Goal: Information Seeking & Learning: Compare options

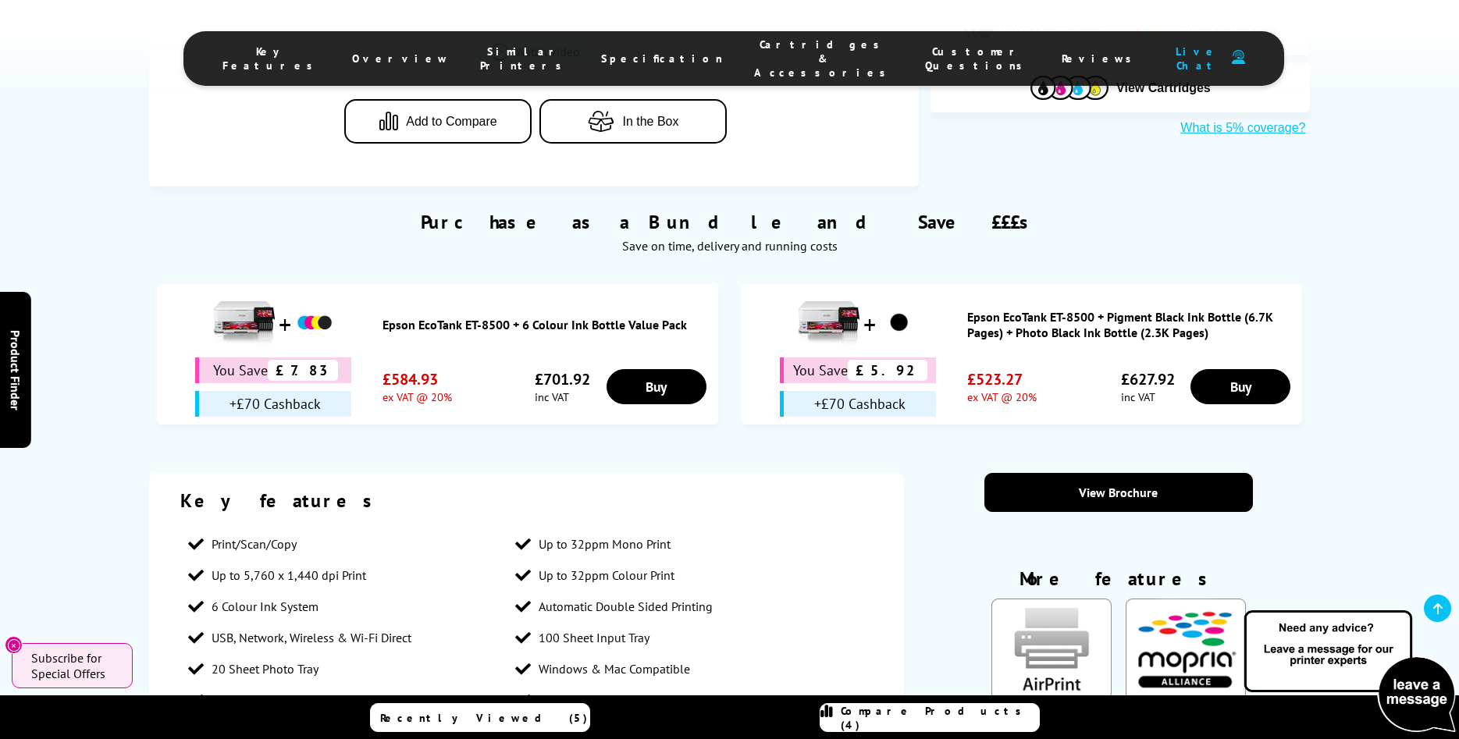
scroll to position [1115, 0]
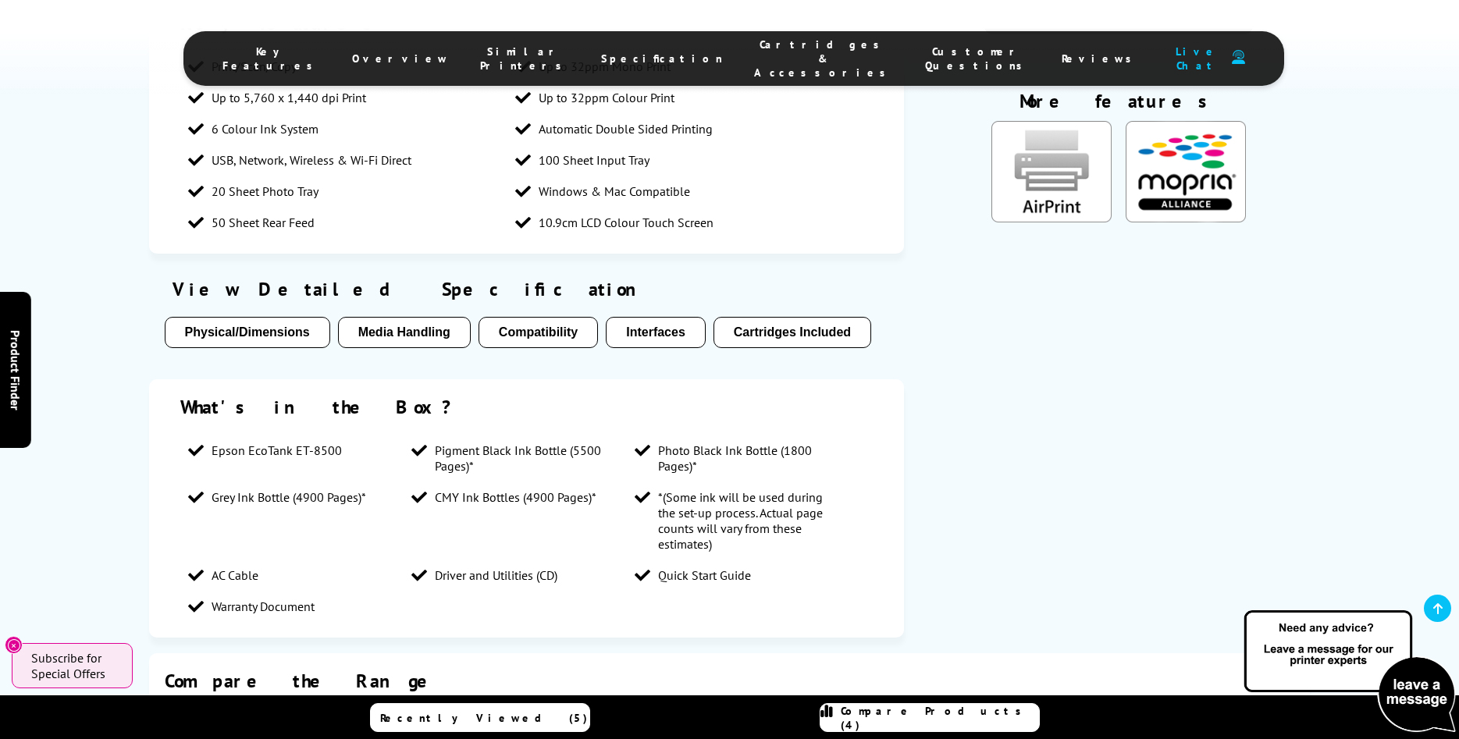
click at [450, 339] on button "Media Handling" at bounding box center [404, 332] width 133 height 31
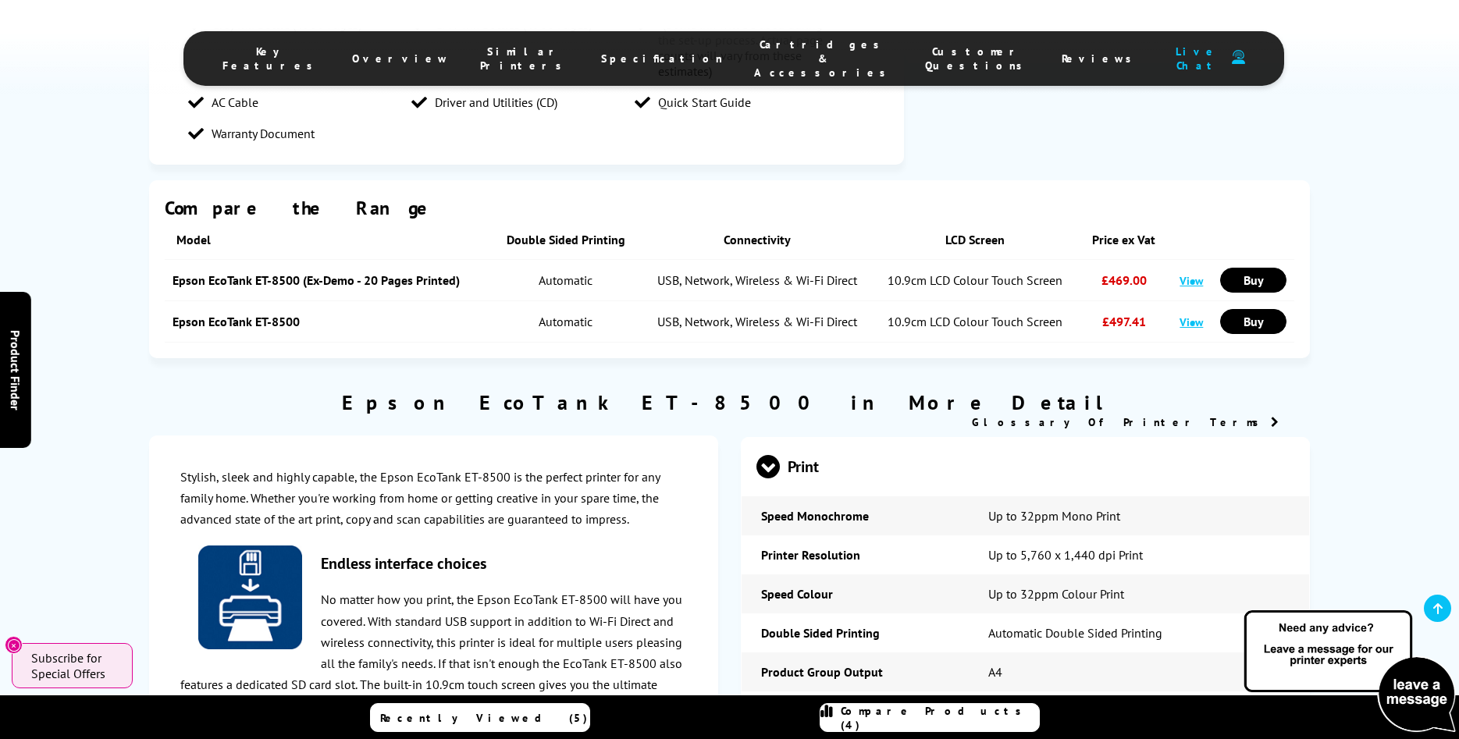
scroll to position [1349, 0]
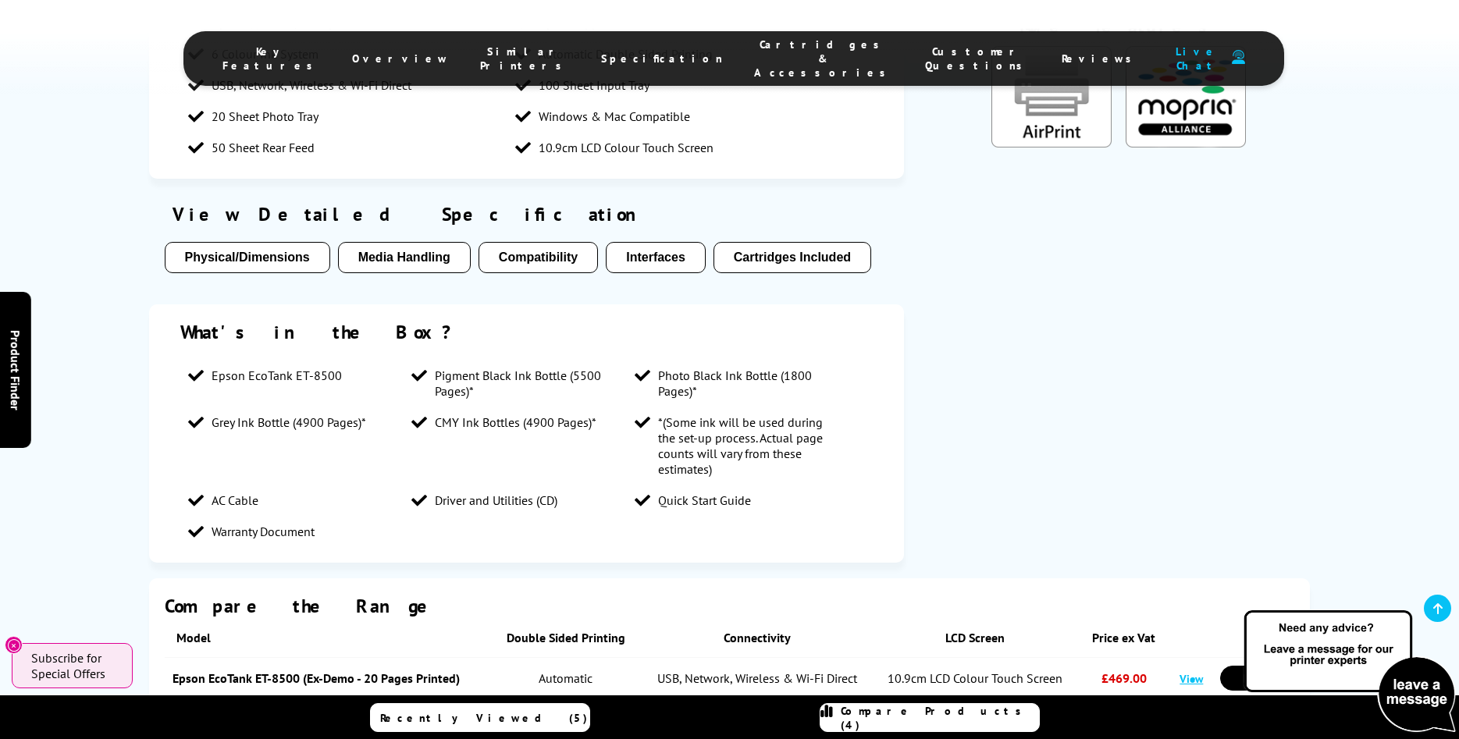
click at [1062, 58] on span "Reviews" at bounding box center [1101, 59] width 78 height 14
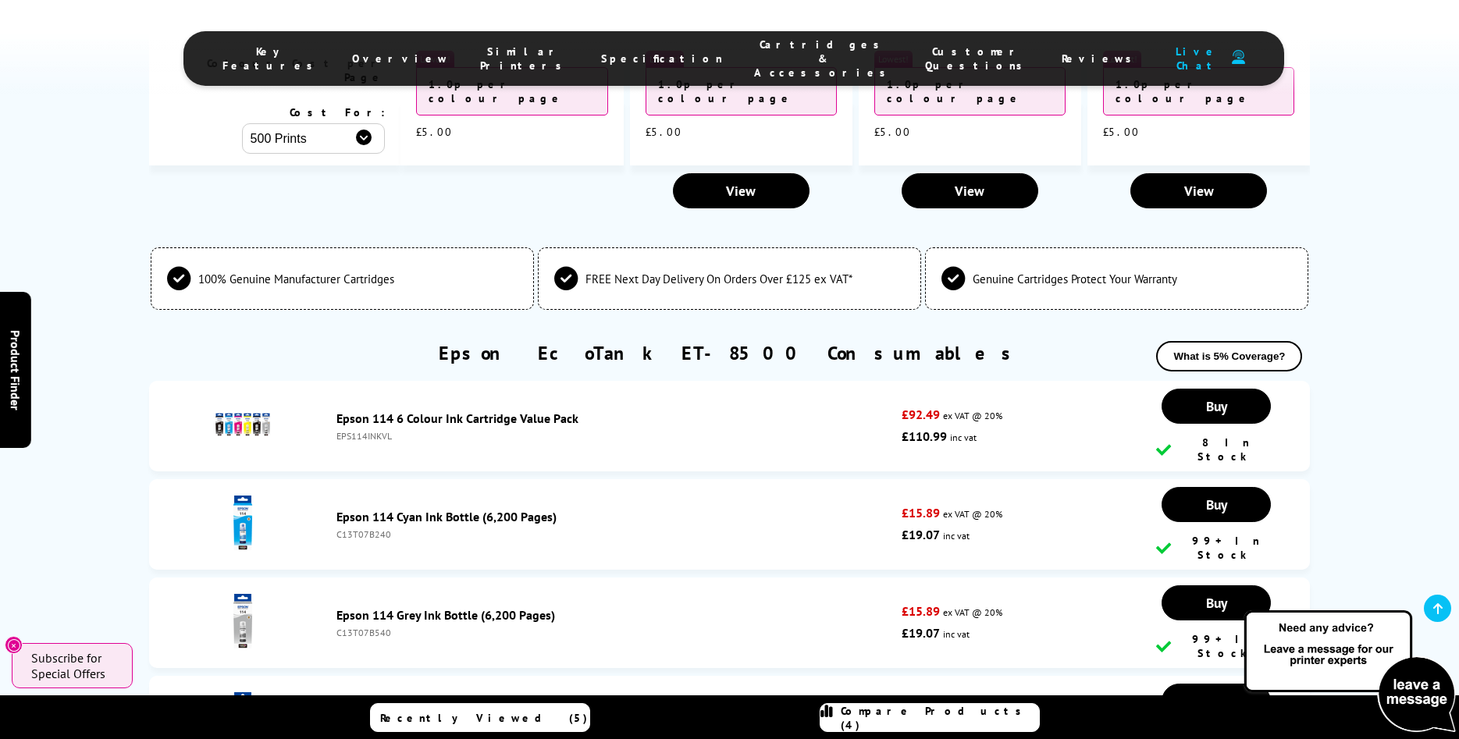
scroll to position [4041, 0]
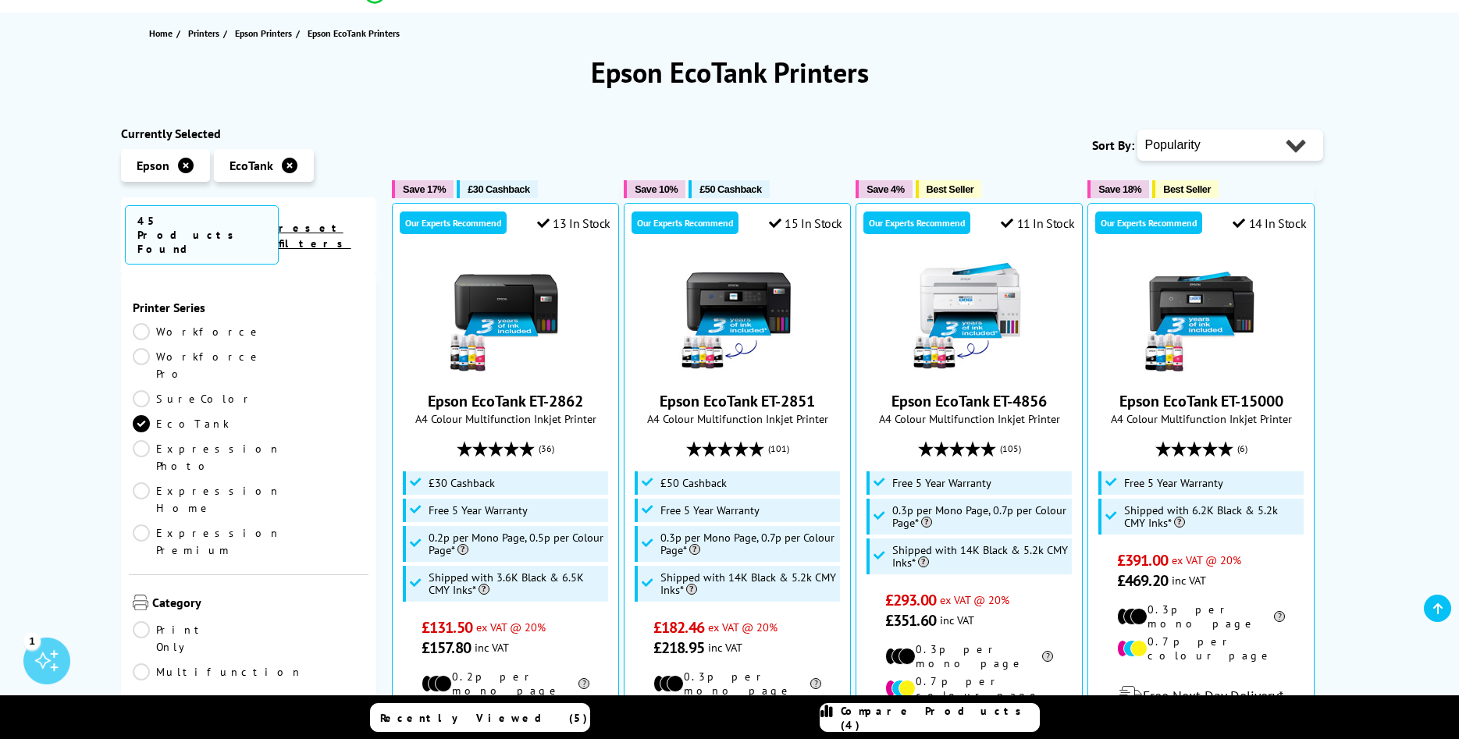
scroll to position [239, 0]
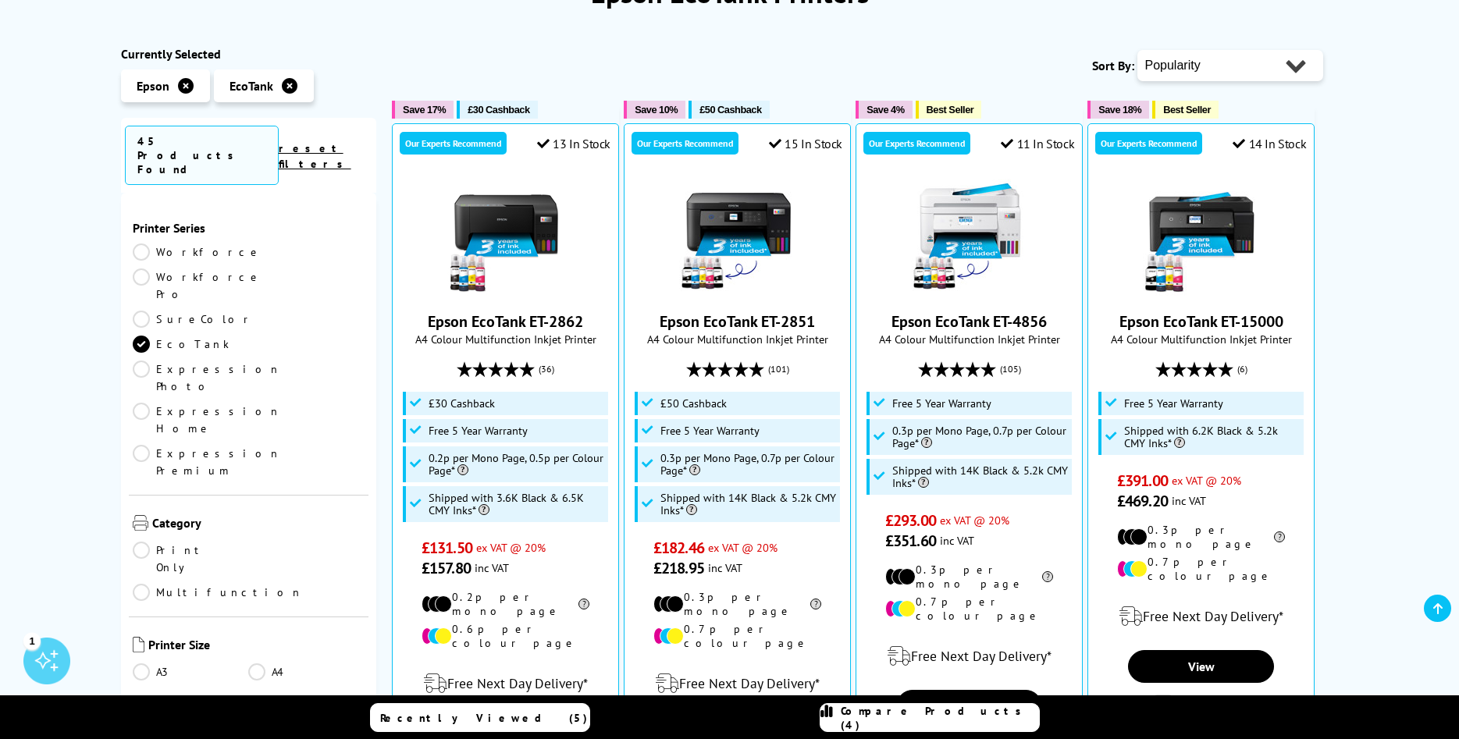
click at [144, 739] on link "Colour" at bounding box center [191, 751] width 116 height 17
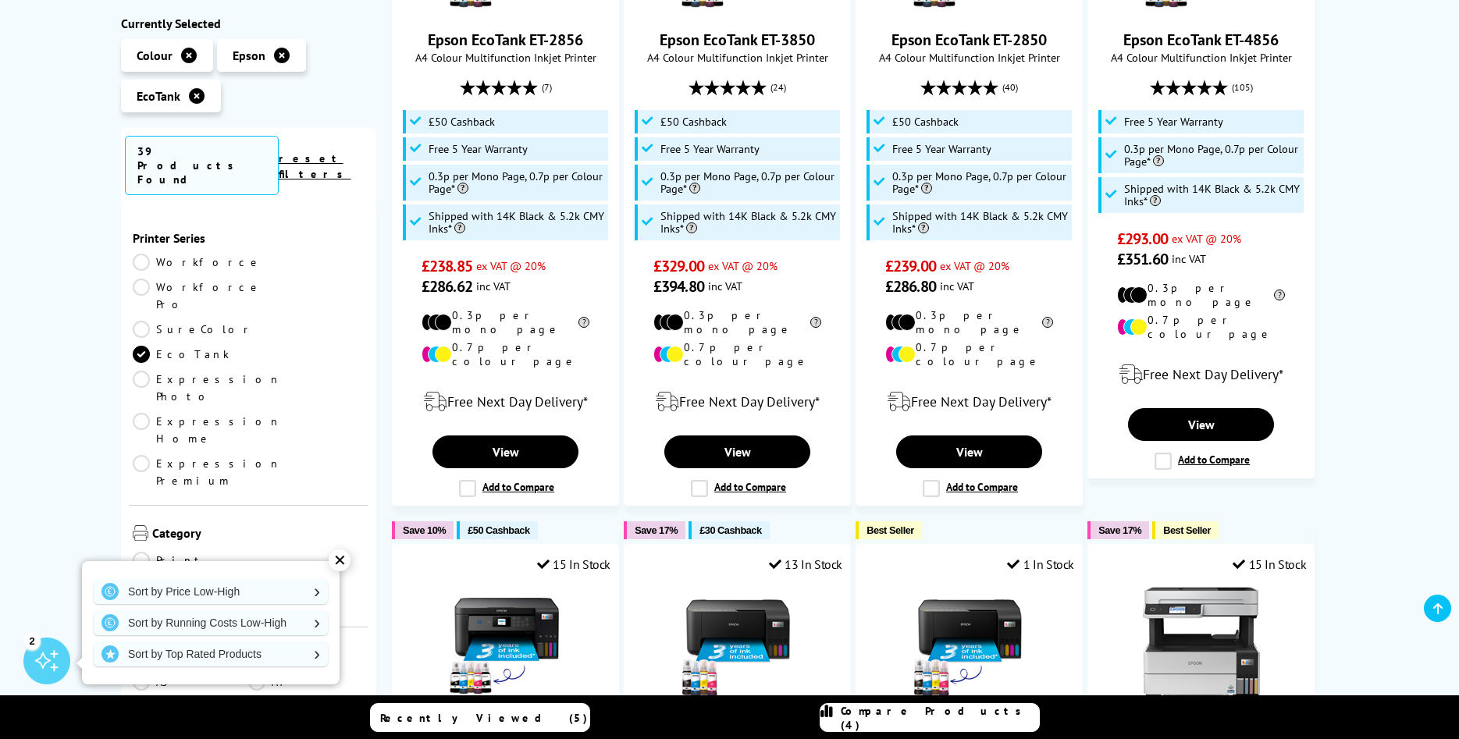
scroll to position [557, 0]
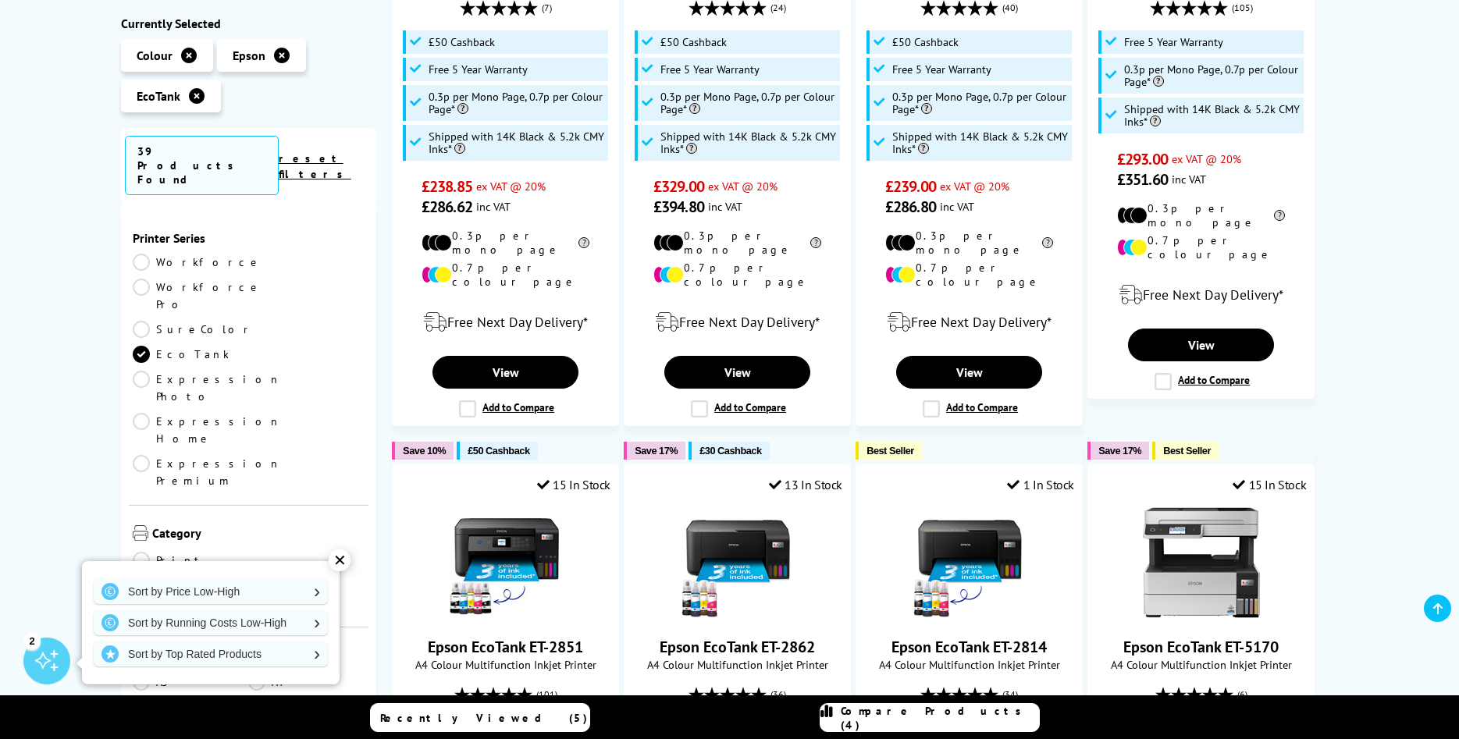
click at [343, 561] on div "✕" at bounding box center [340, 561] width 22 height 22
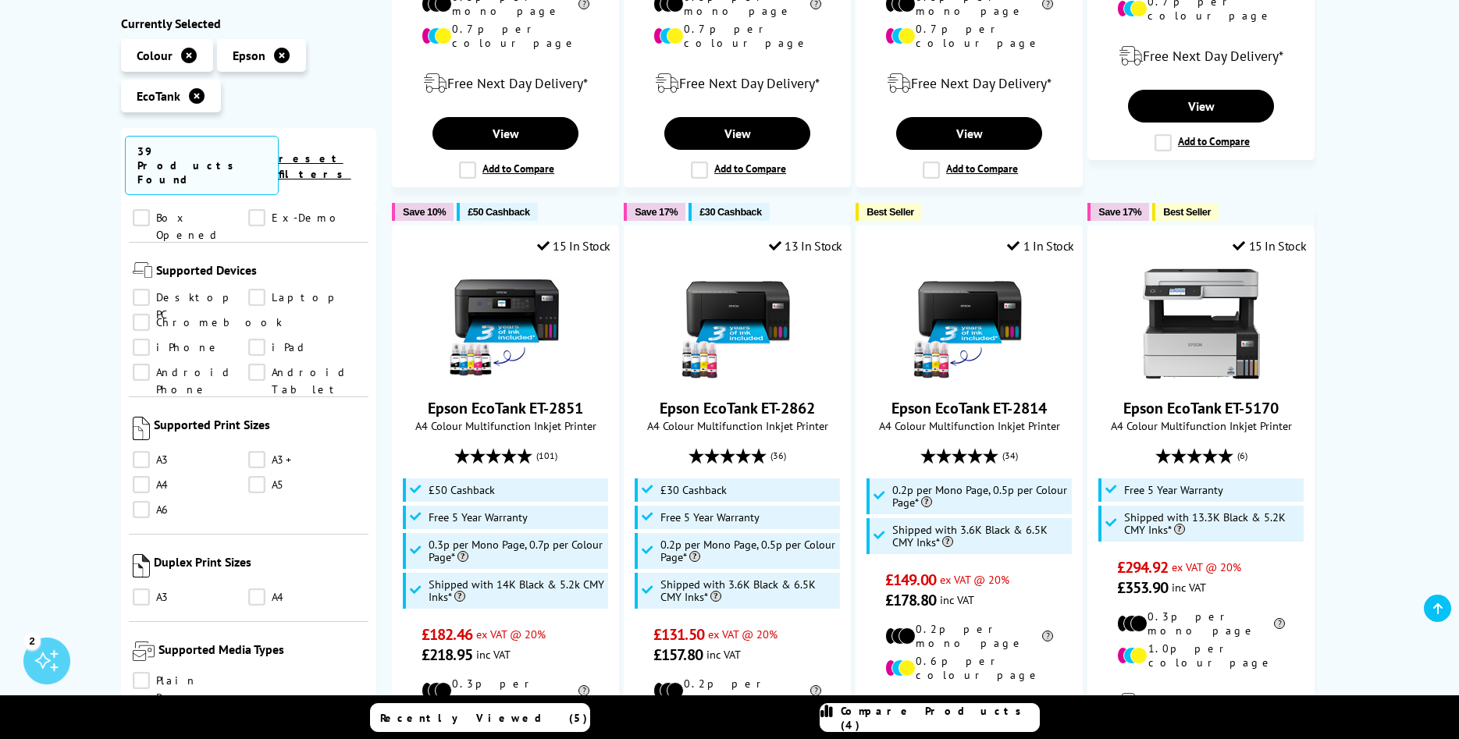
scroll to position [1312, 0]
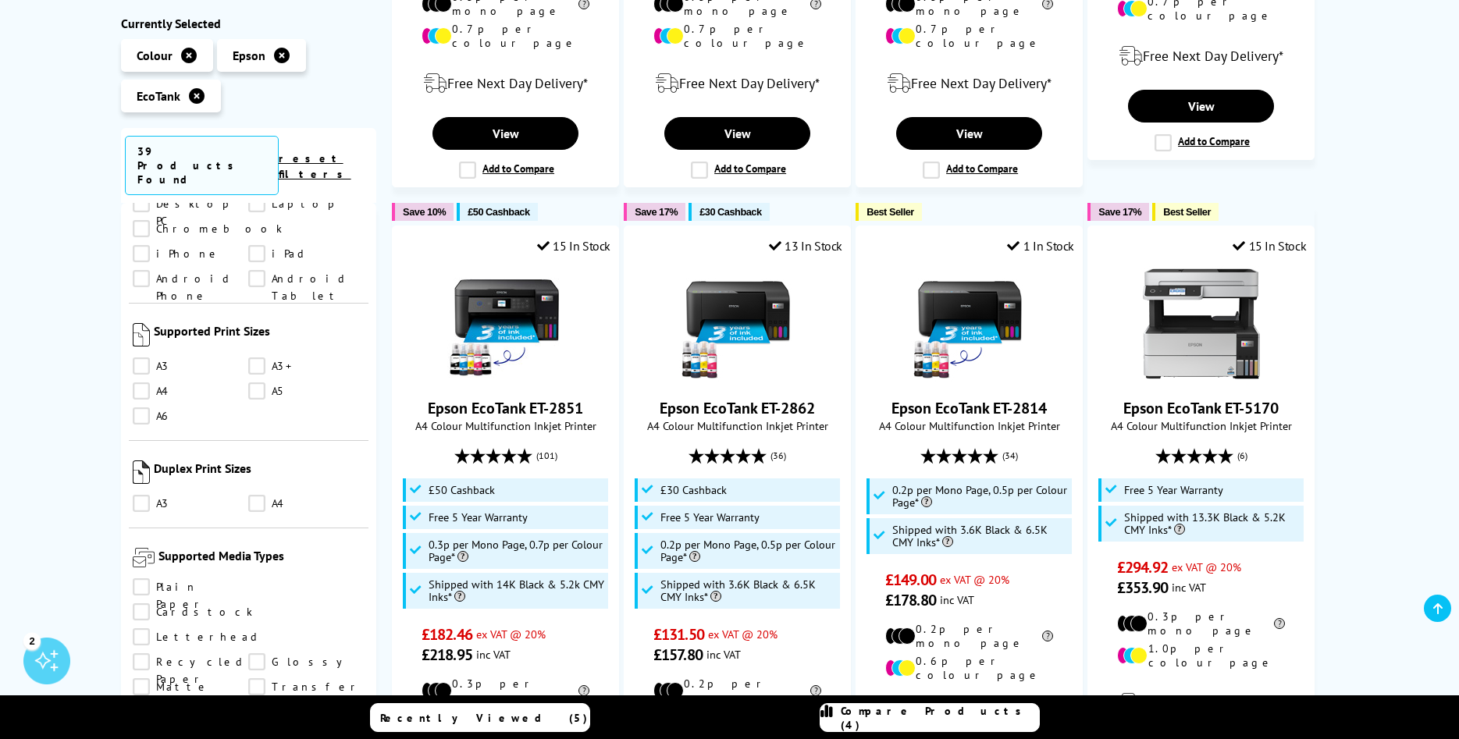
click at [253, 603] on link "Cardstock" at bounding box center [193, 611] width 120 height 17
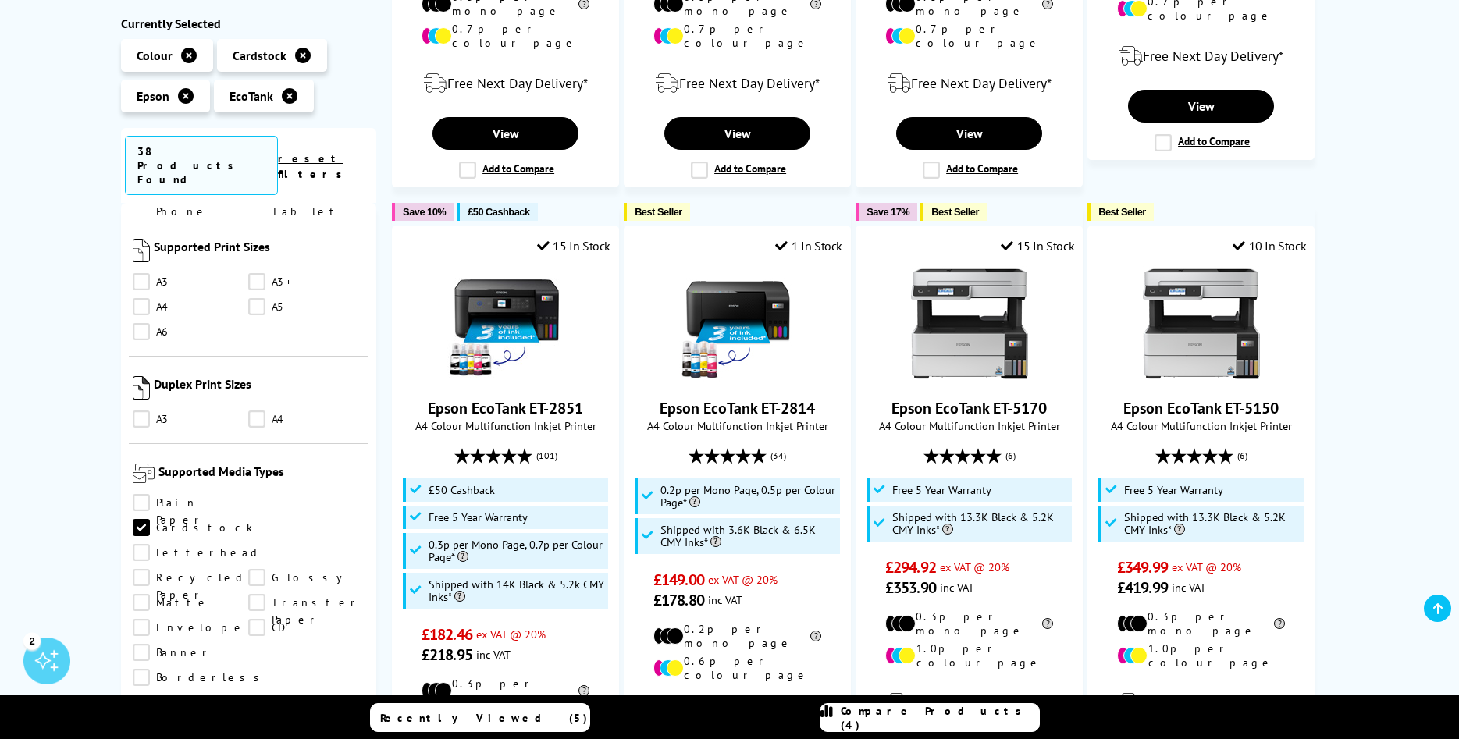
scroll to position [1499, 0]
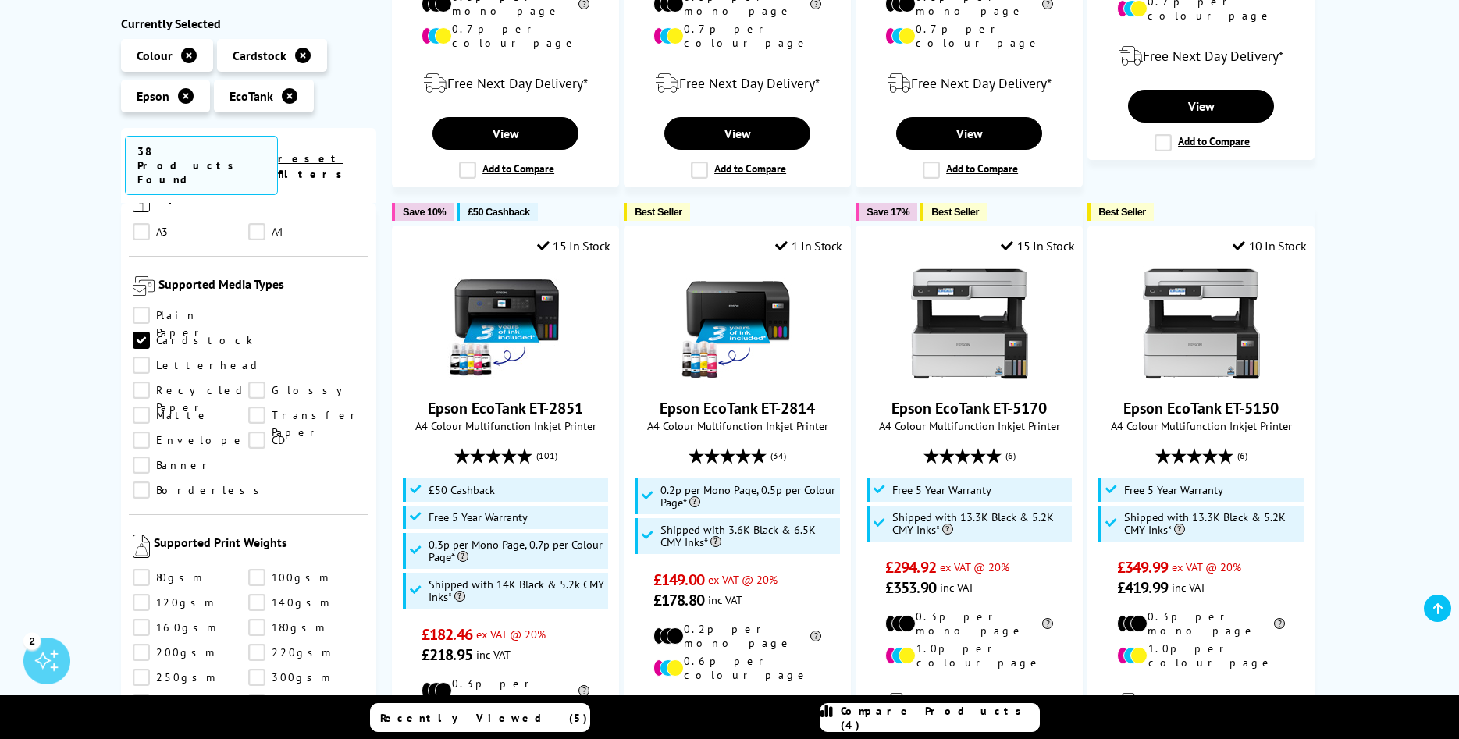
click at [255, 694] on link "400gsm" at bounding box center [306, 702] width 116 height 17
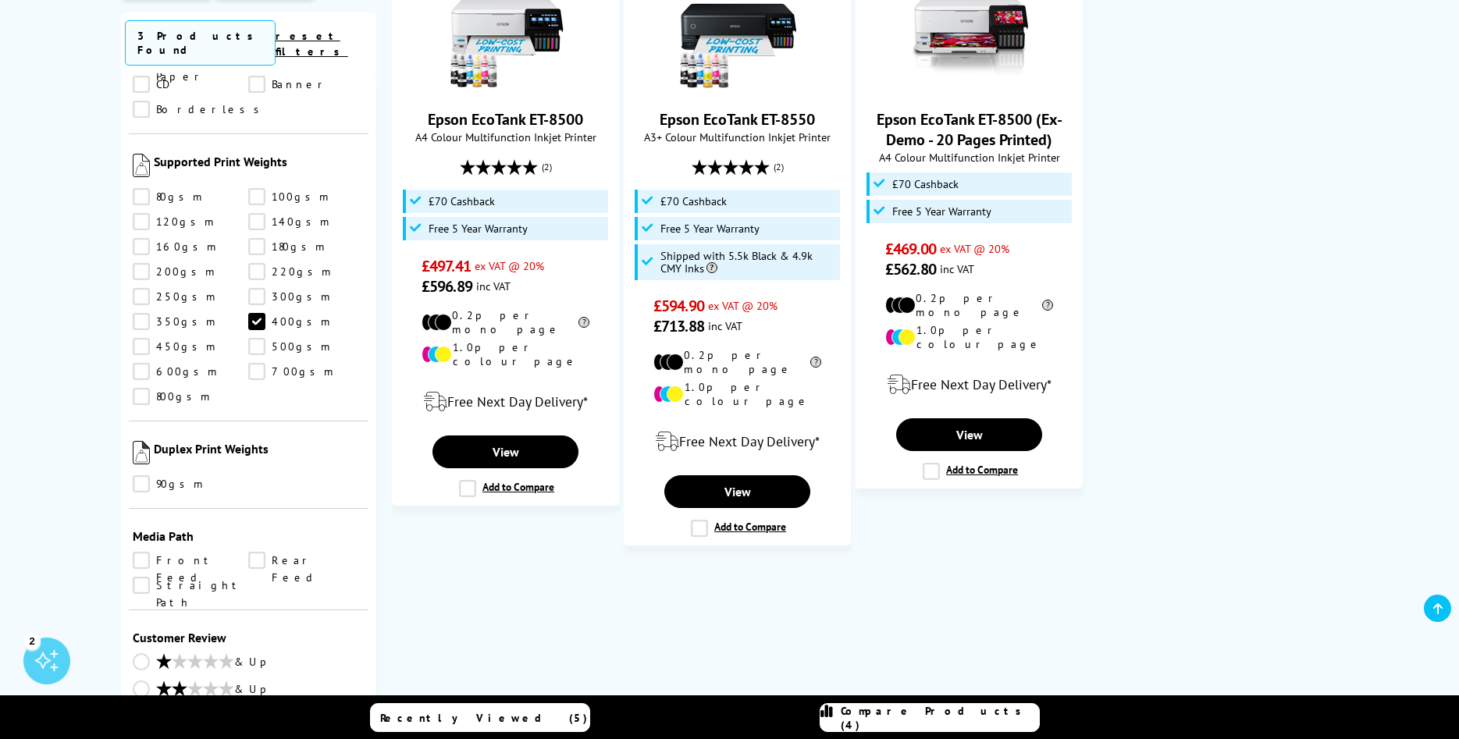
scroll to position [239, 0]
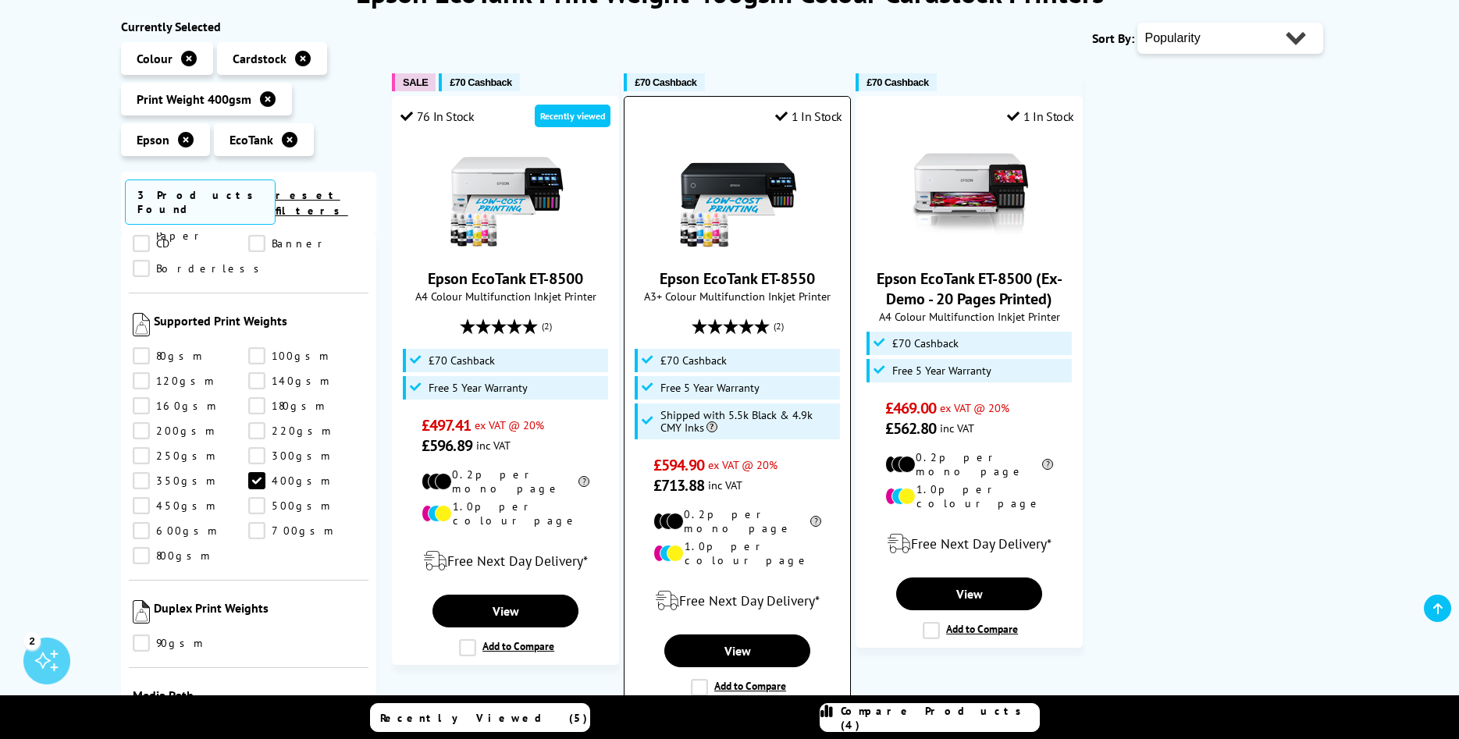
click at [753, 283] on link "Epson EcoTank ET-8550" at bounding box center [737, 279] width 155 height 20
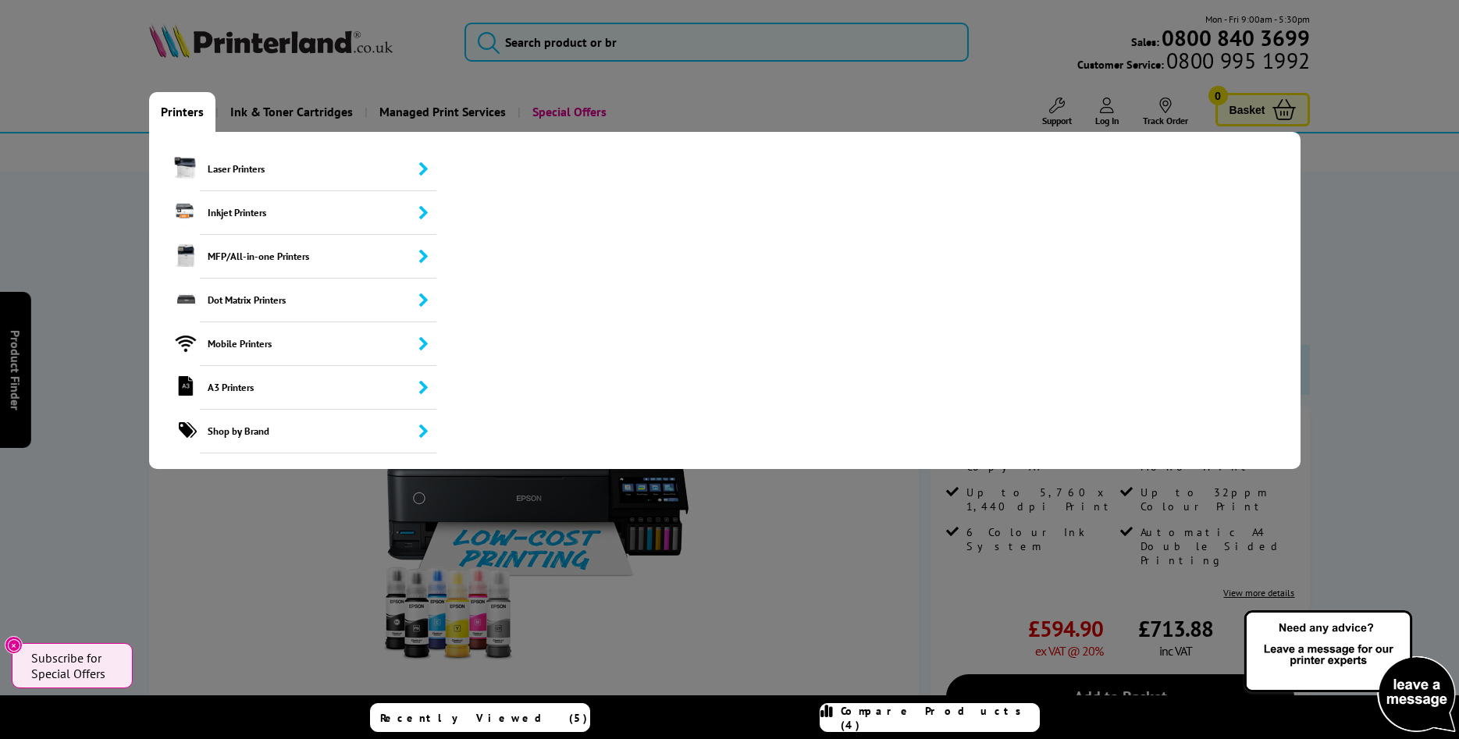
click at [181, 109] on link "Printers" at bounding box center [182, 112] width 66 height 40
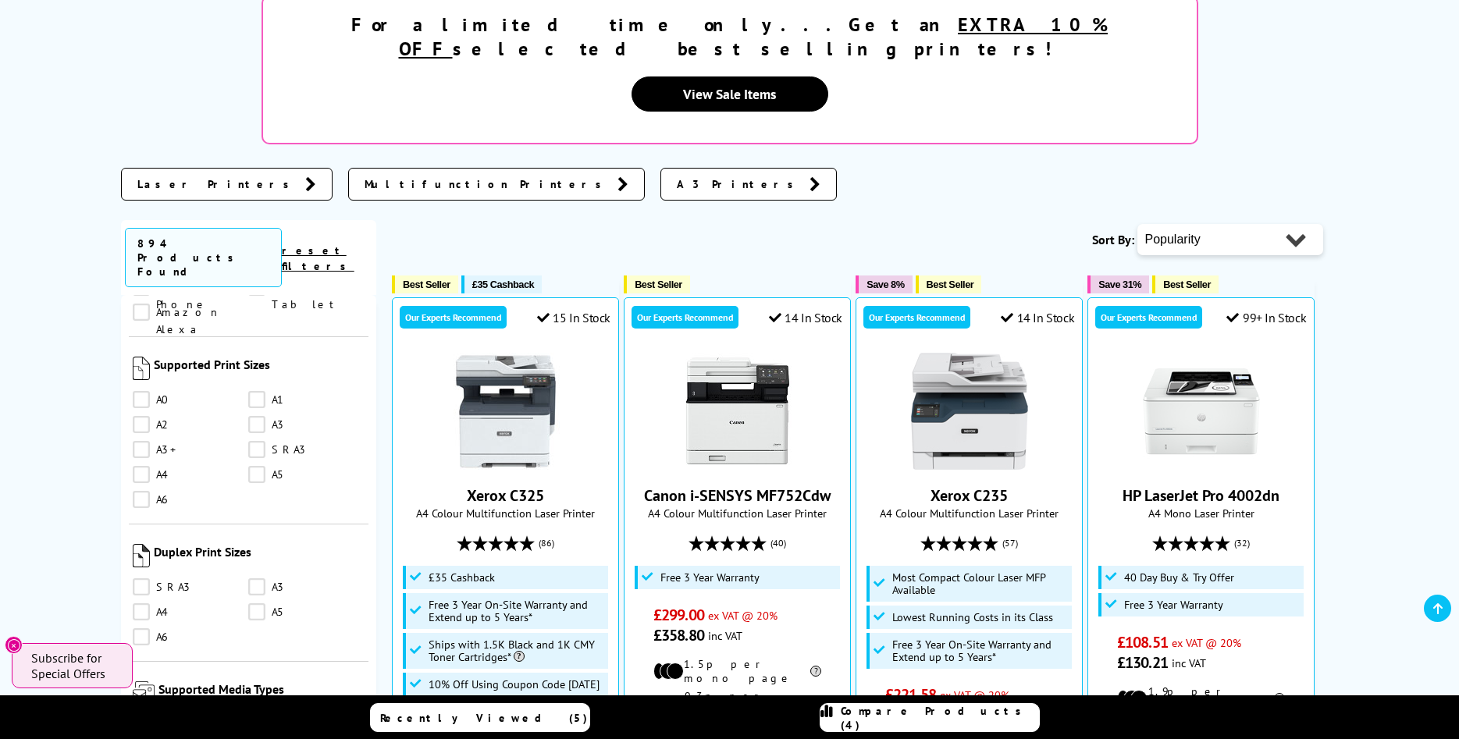
scroll to position [1686, 0]
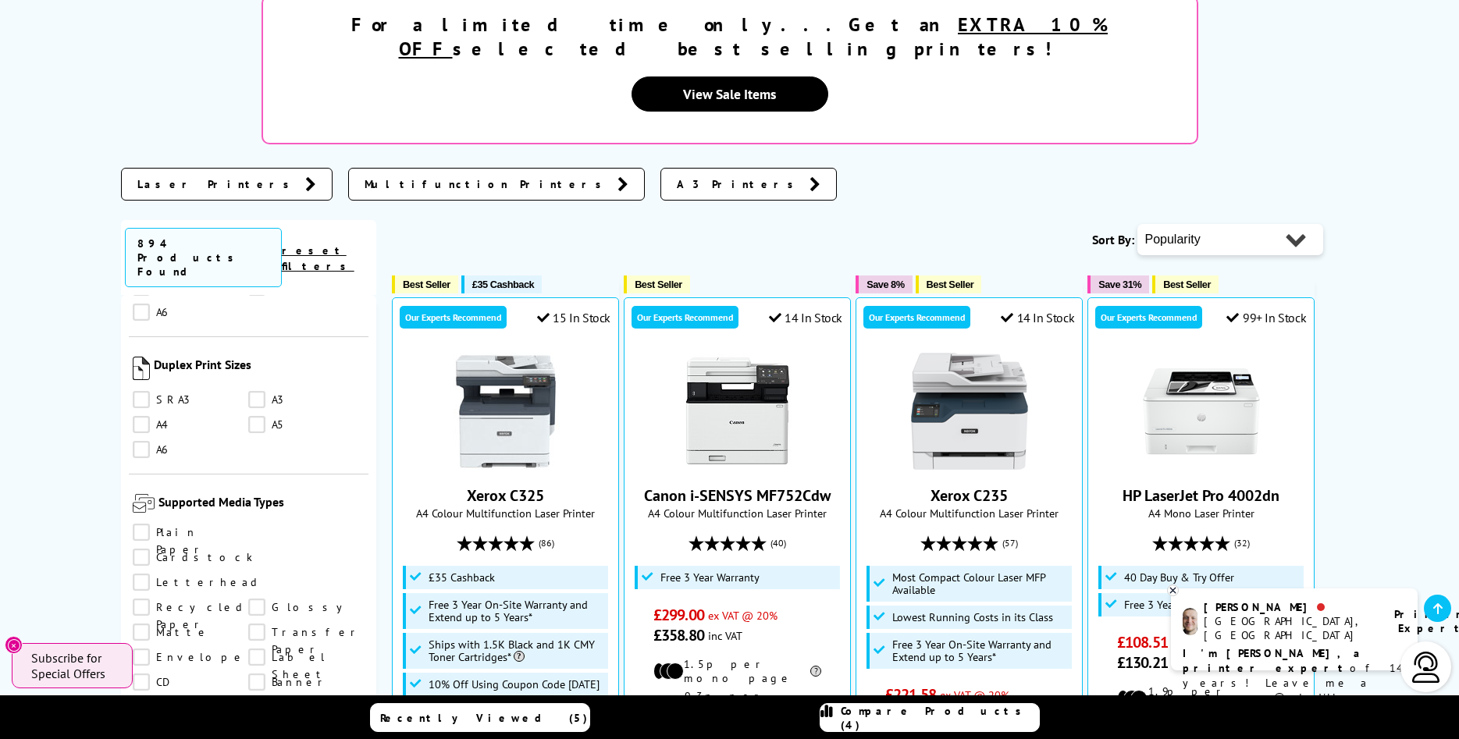
click at [253, 549] on link "Cardstock" at bounding box center [193, 557] width 120 height 17
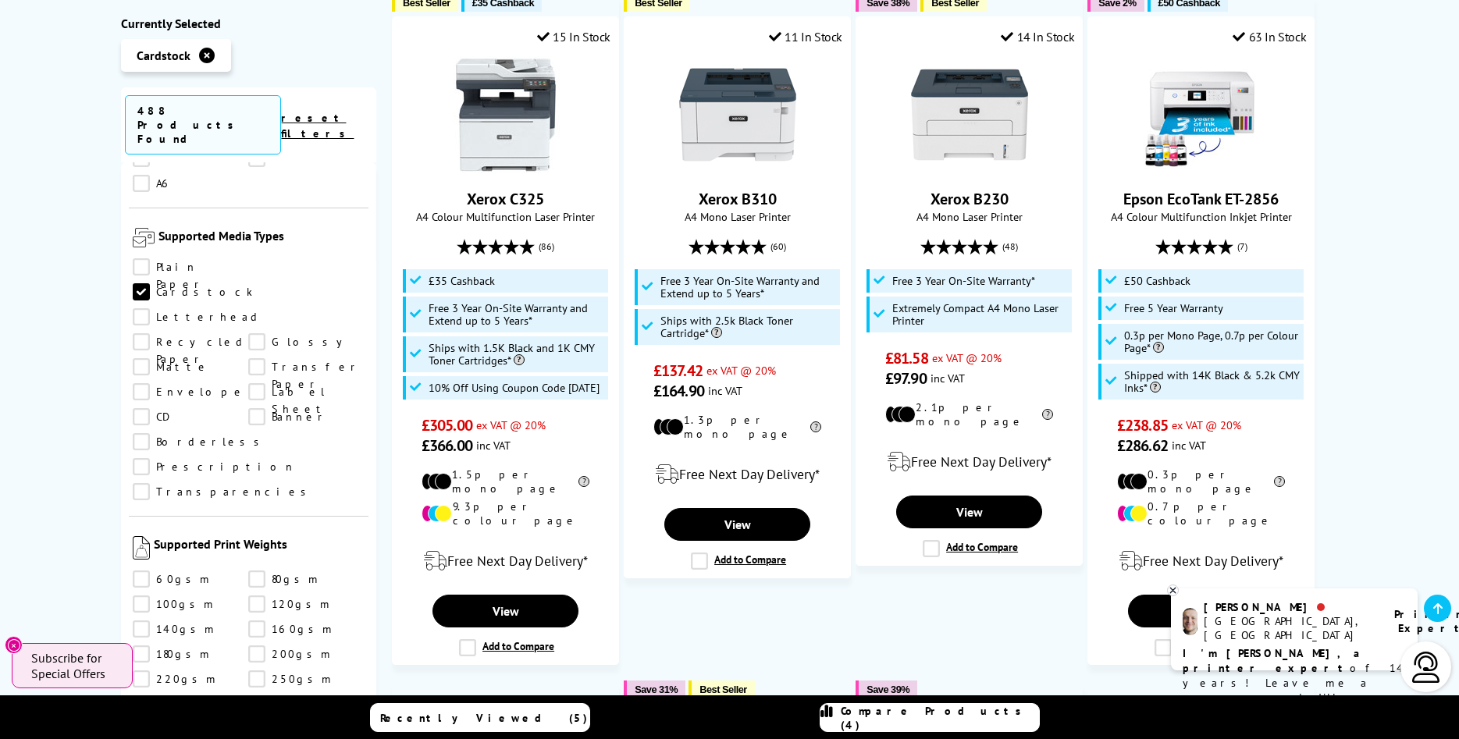
scroll to position [1780, 0]
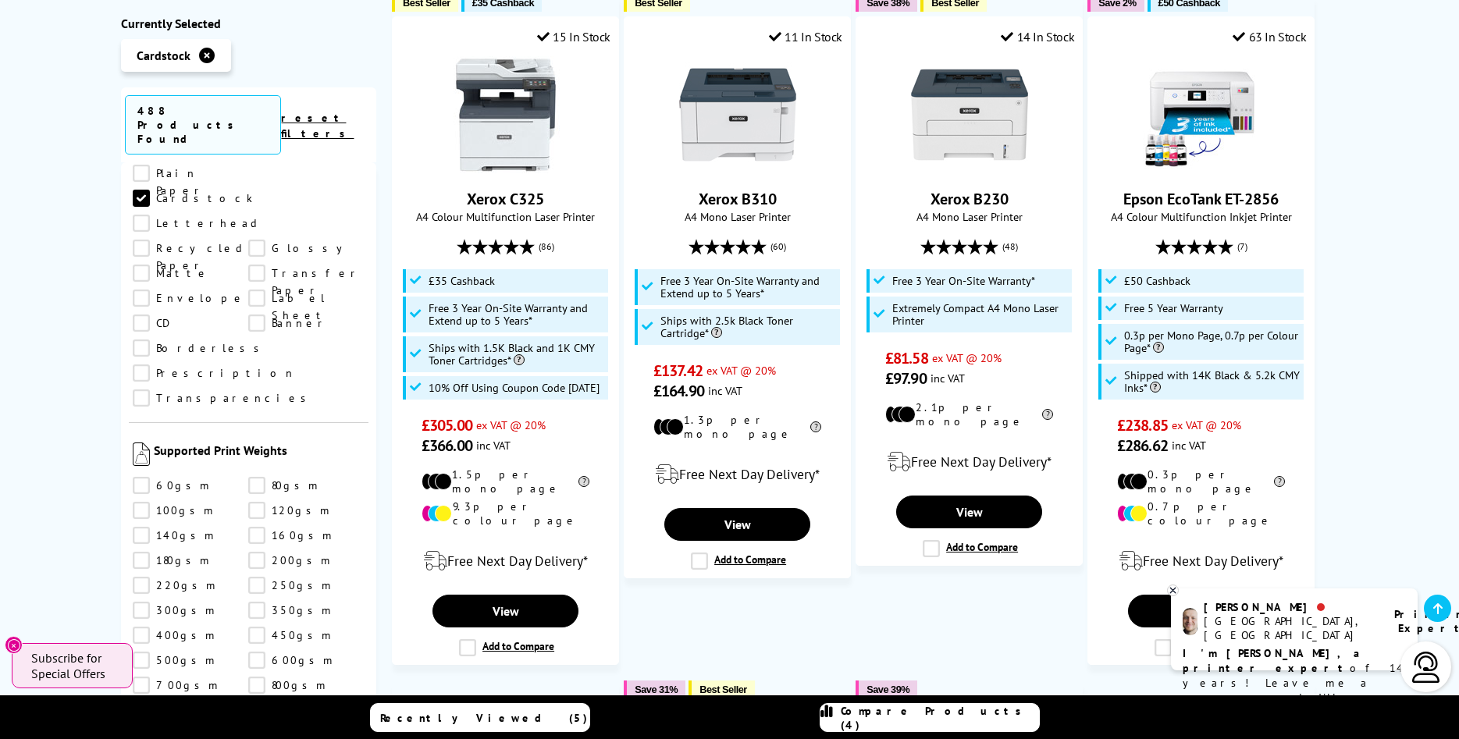
click at [262, 602] on link "350gsm" at bounding box center [306, 610] width 116 height 17
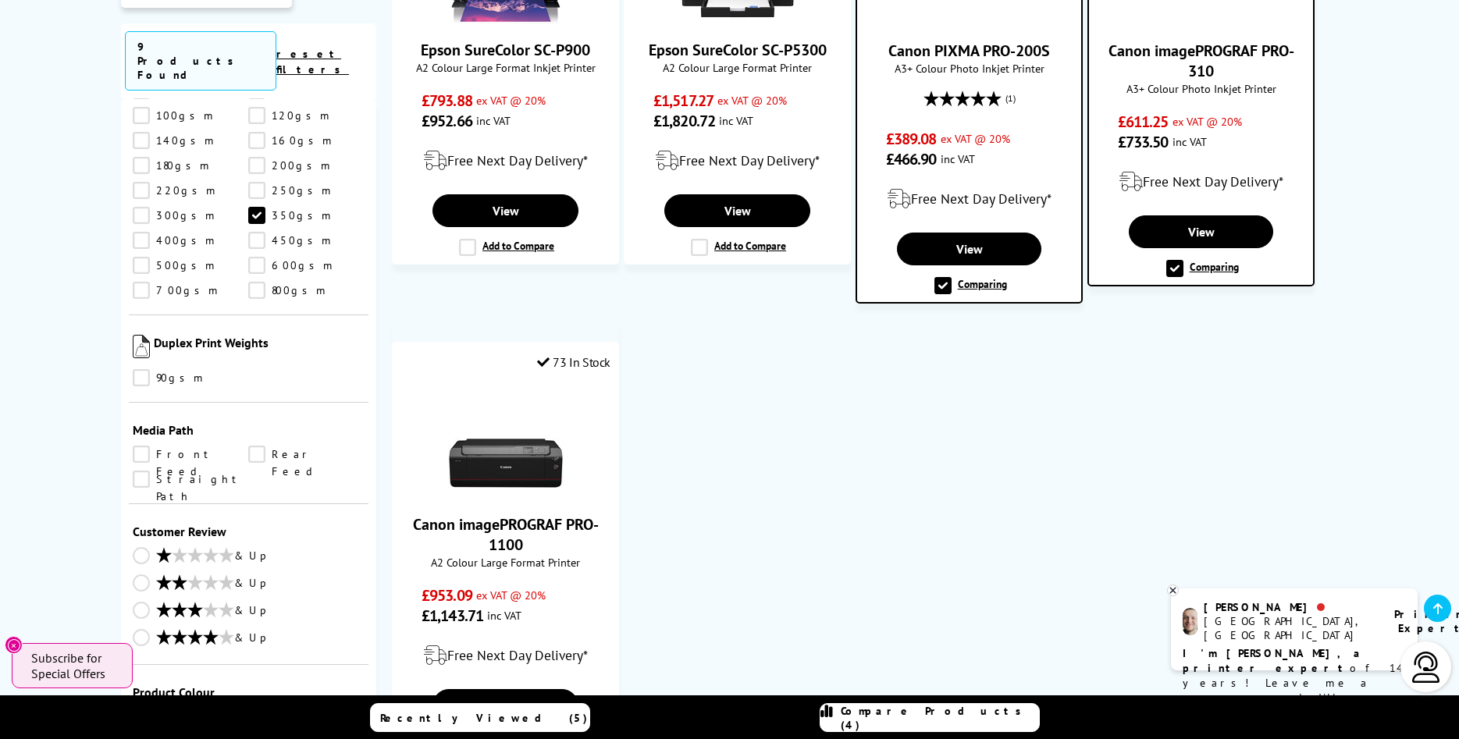
scroll to position [956, 0]
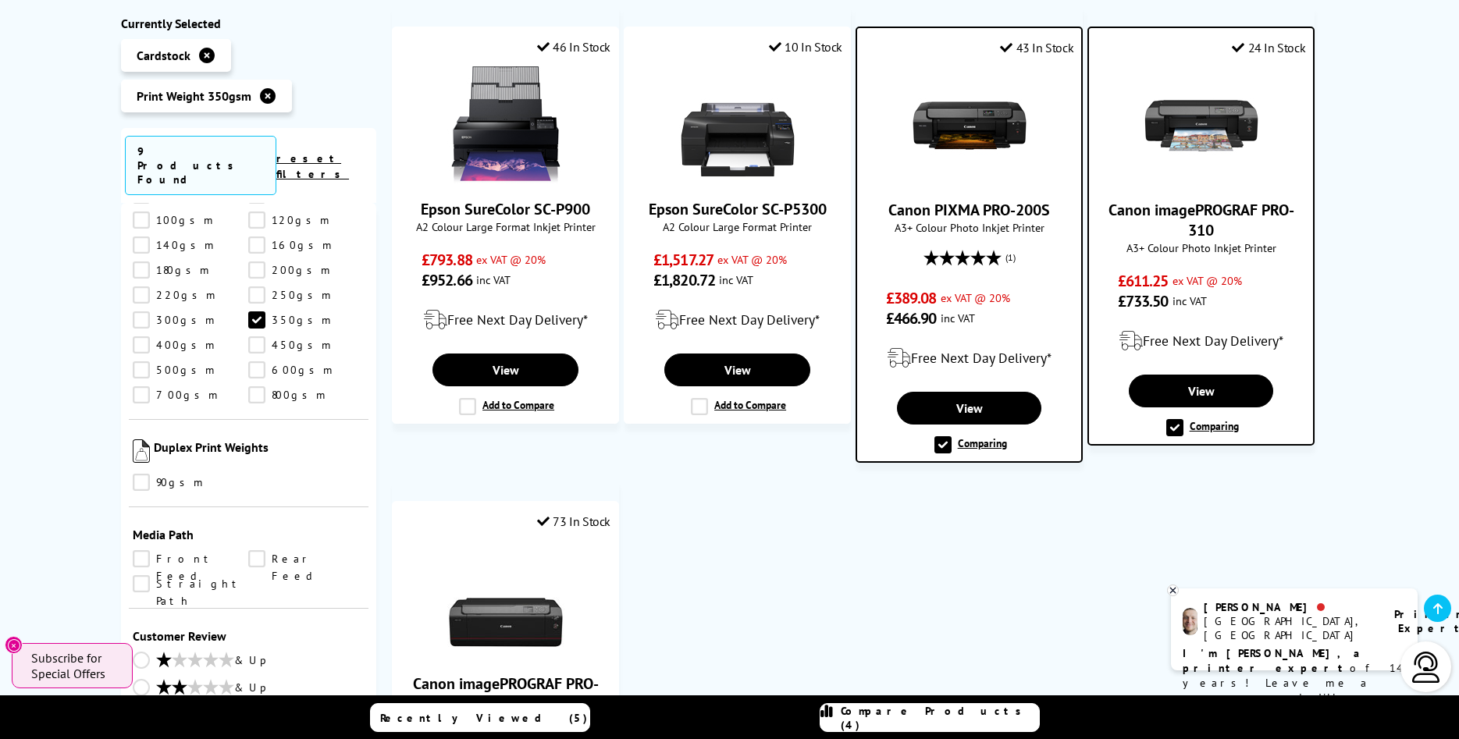
drag, startPoint x: 1241, startPoint y: 214, endPoint x: 1124, endPoint y: 194, distance: 118.8
click at [1124, 200] on span "Canon imagePROGRAF PRO-310" at bounding box center [1201, 220] width 201 height 41
copy link "Canon imagePROGRAF PRO-310"
